Goal: Book appointment/travel/reservation

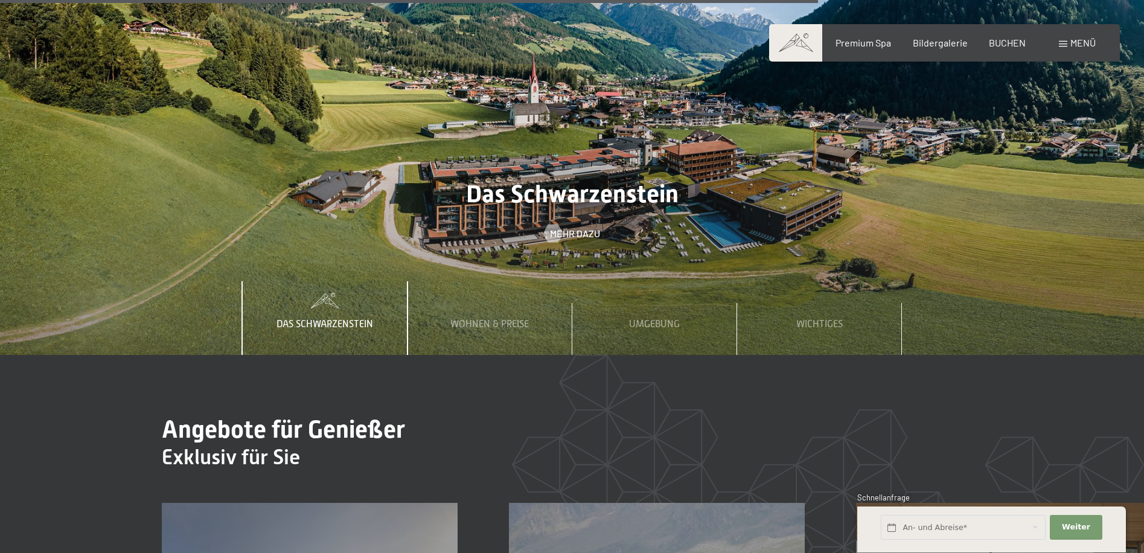
scroll to position [4346, 0]
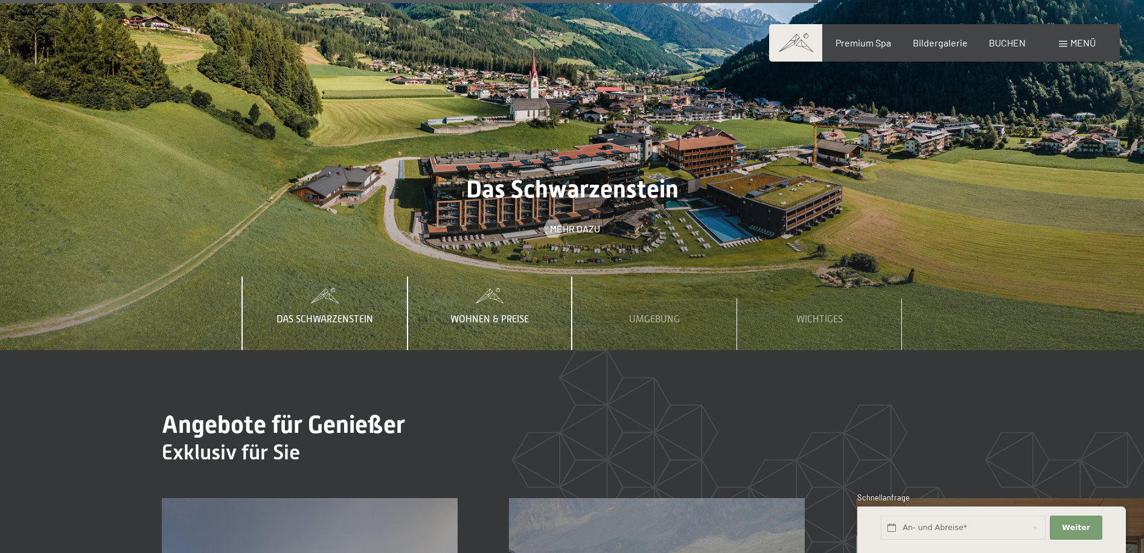
click at [502, 314] on span "Wohnen & Preise" at bounding box center [489, 319] width 78 height 11
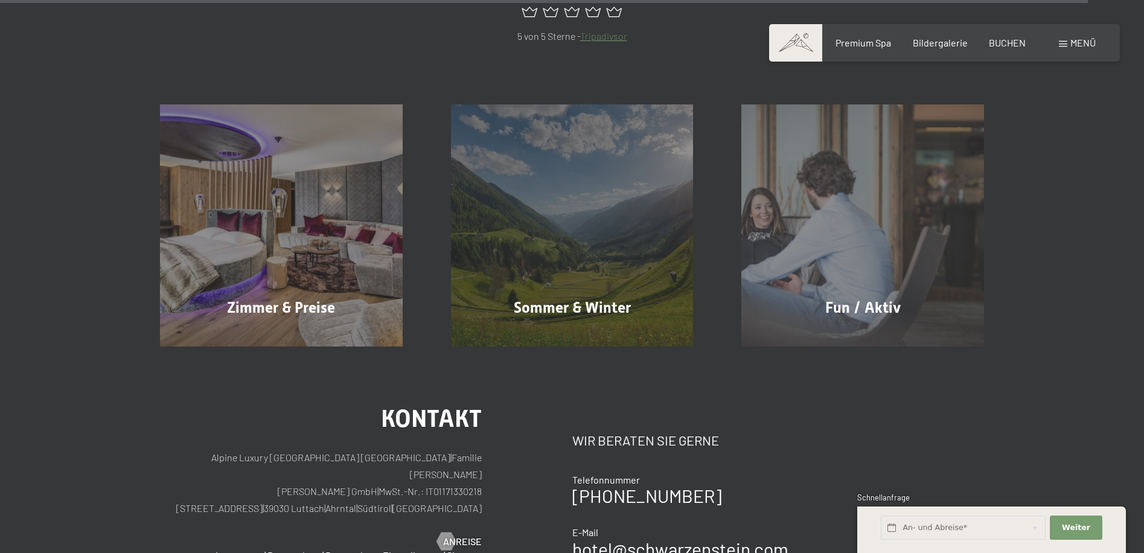
scroll to position [5829, 0]
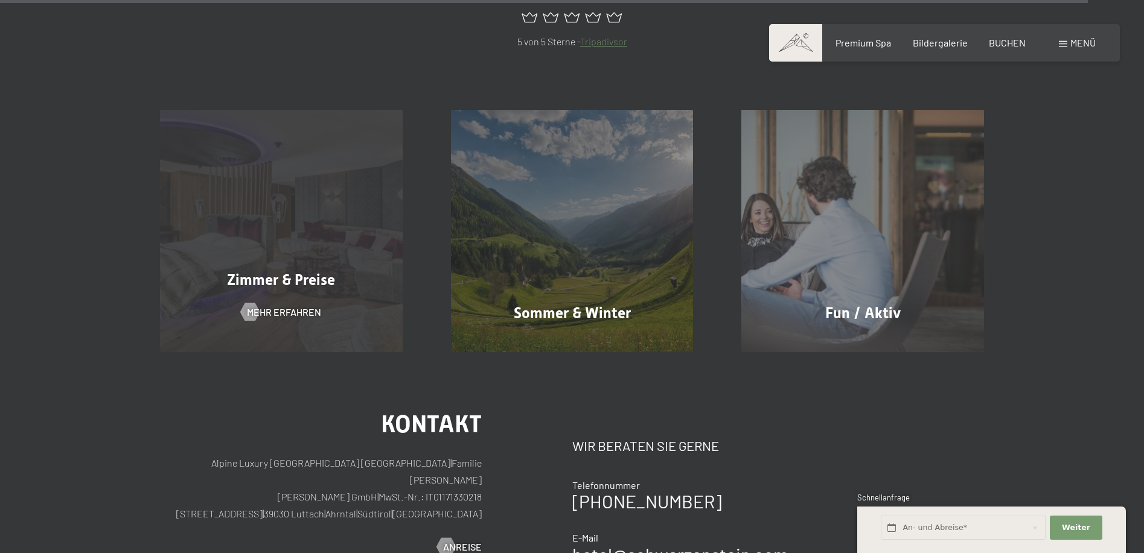
click at [273, 271] on span "Zimmer & Preise" at bounding box center [281, 280] width 108 height 18
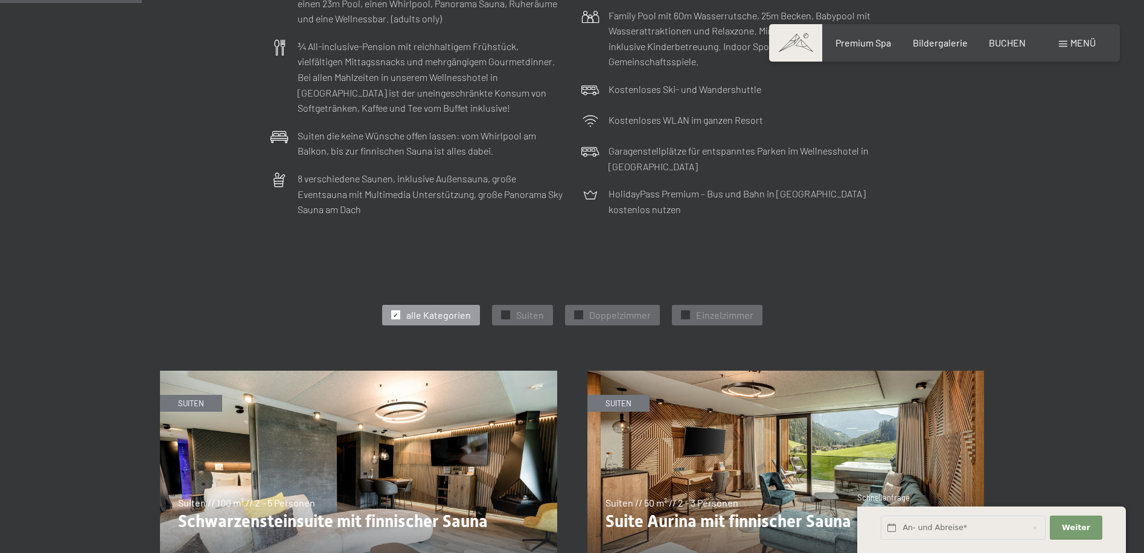
scroll to position [664, 0]
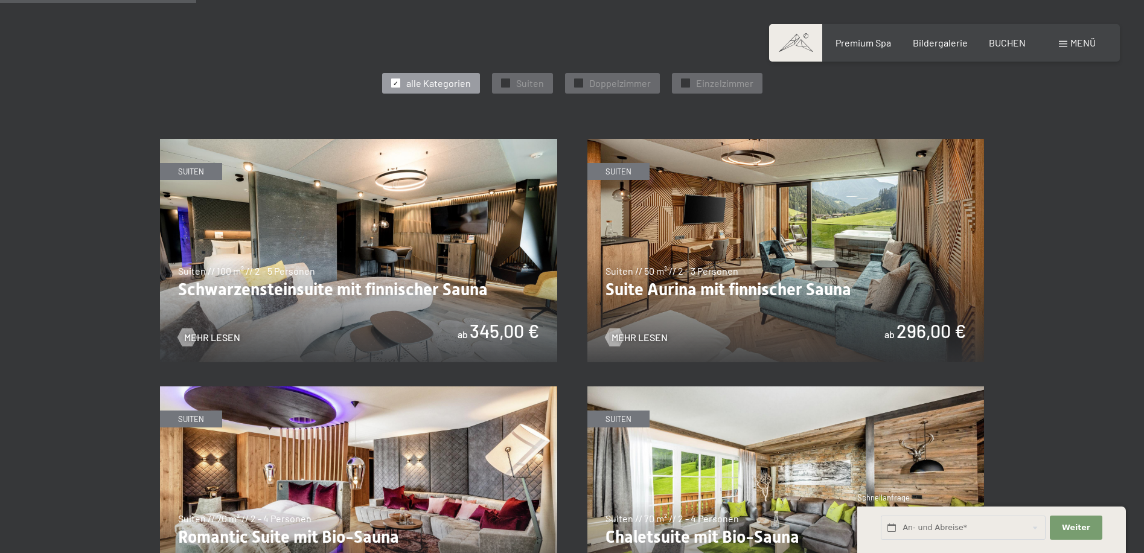
click at [301, 287] on img at bounding box center [358, 250] width 397 height 223
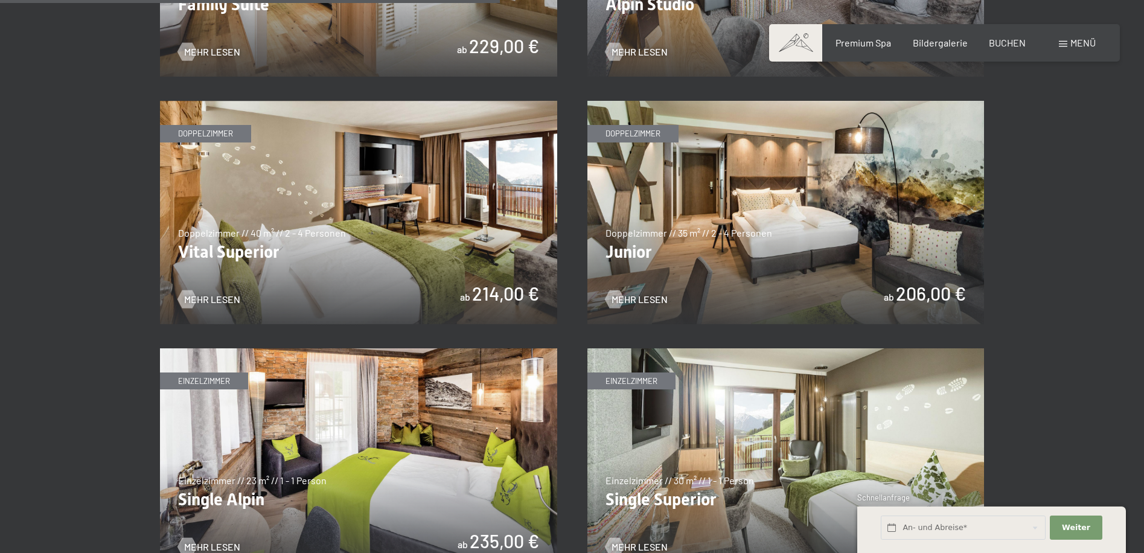
scroll to position [1690, 0]
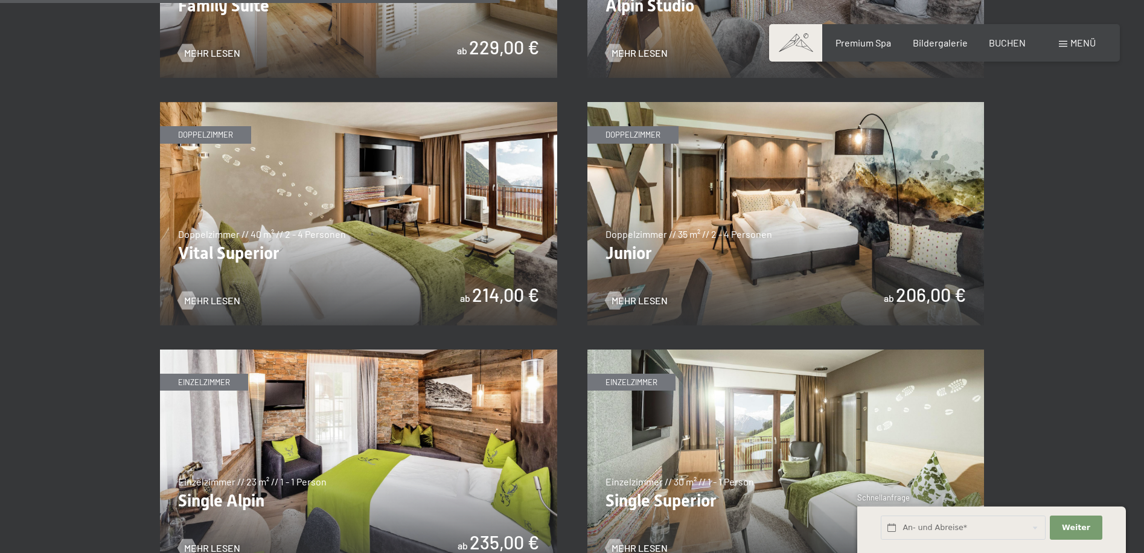
click at [770, 247] on img at bounding box center [785, 213] width 397 height 223
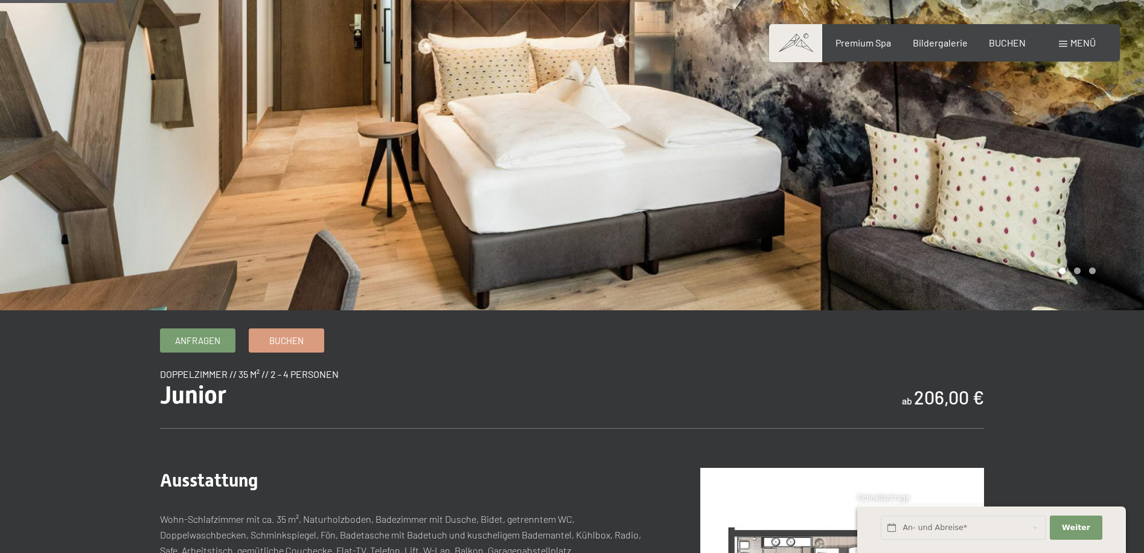
scroll to position [241, 0]
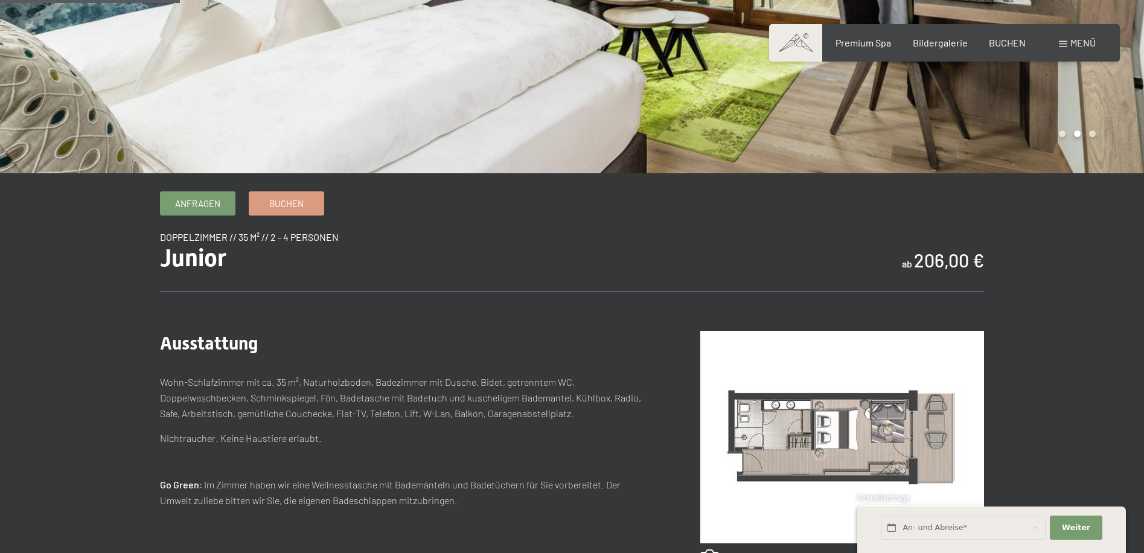
drag, startPoint x: 883, startPoint y: 260, endPoint x: 999, endPoint y: 261, distance: 115.9
drag, startPoint x: 999, startPoint y: 261, endPoint x: 997, endPoint y: 272, distance: 11.0
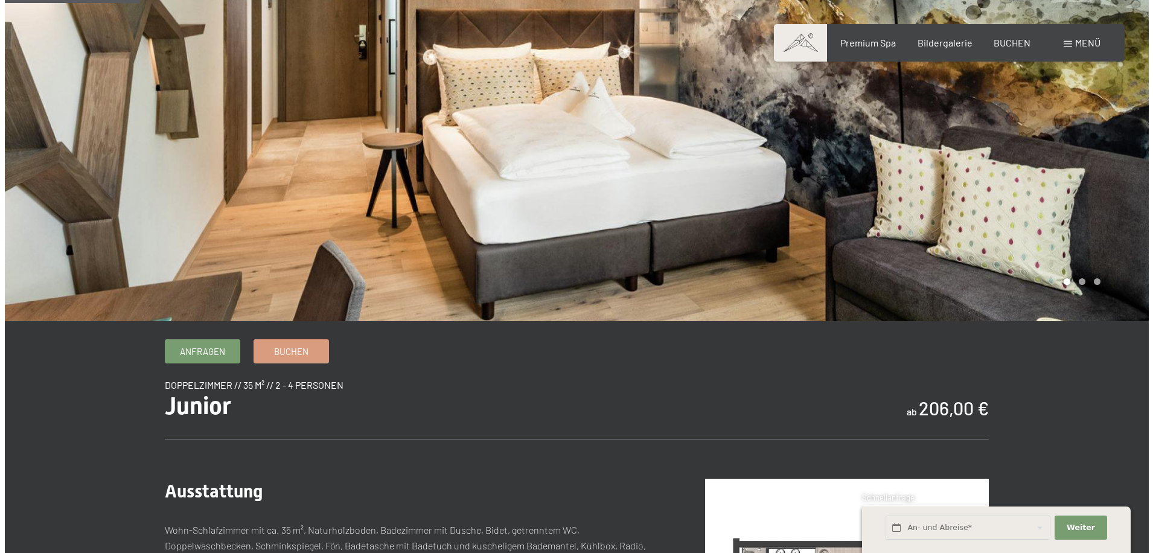
scroll to position [0, 0]
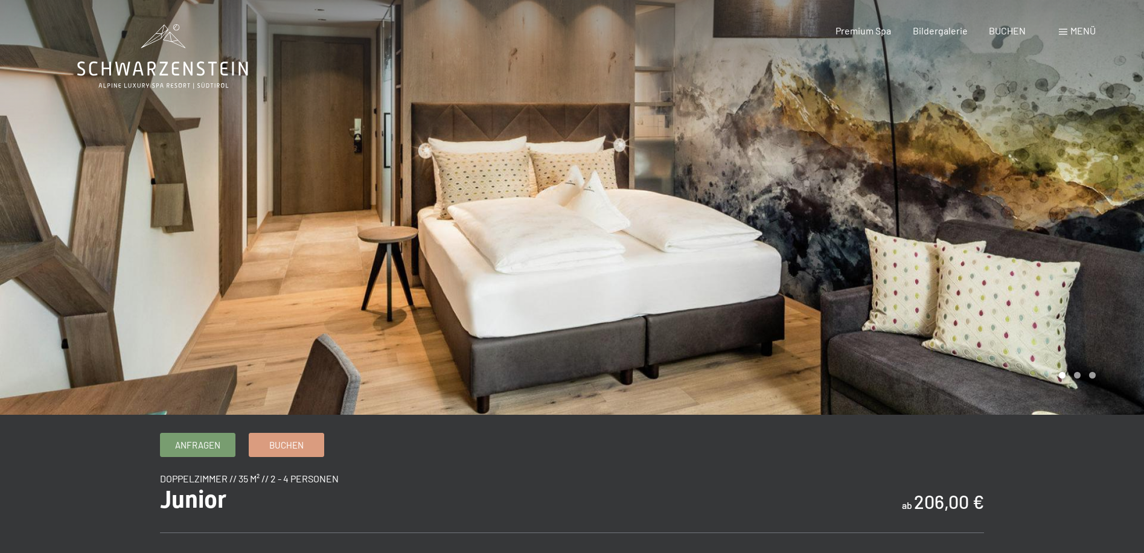
click at [1061, 29] on span at bounding box center [1063, 32] width 8 height 6
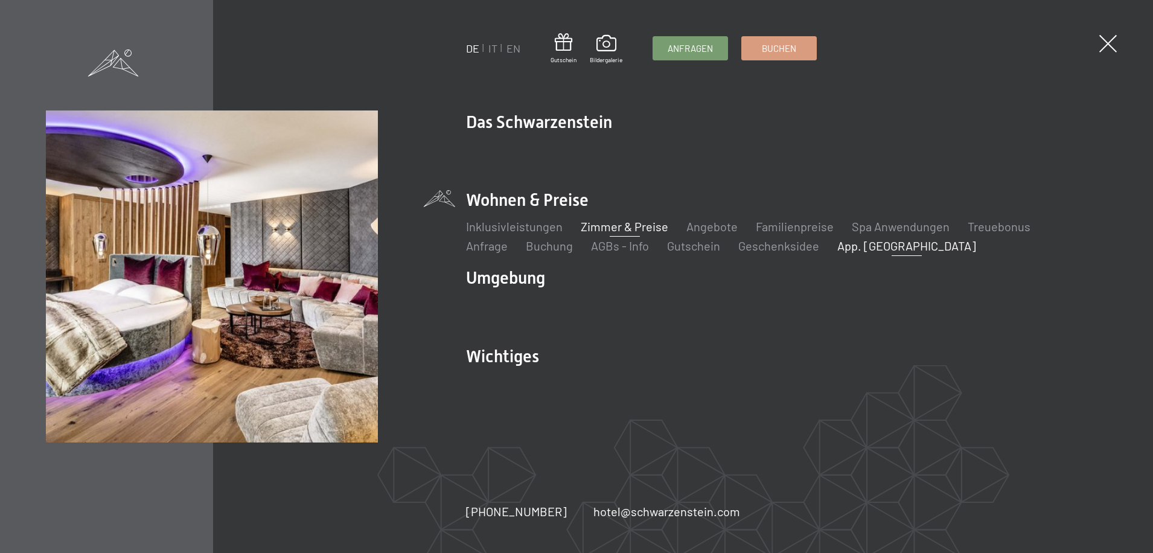
click at [837, 252] on link "App. [GEOGRAPHIC_DATA]" at bounding box center [906, 245] width 139 height 14
